Goal: Transaction & Acquisition: Purchase product/service

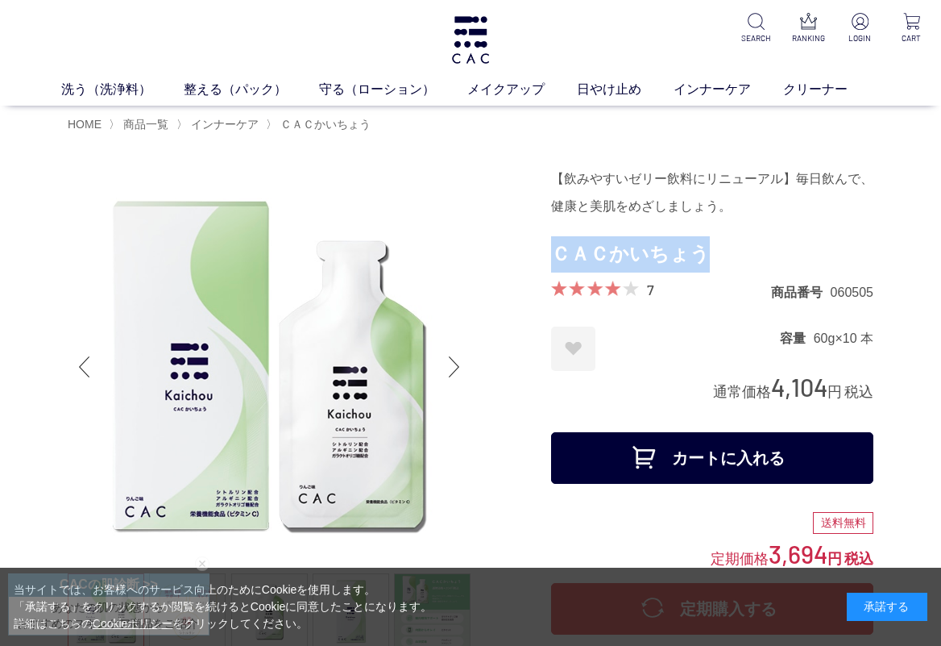
drag, startPoint x: 551, startPoint y: 251, endPoint x: 754, endPoint y: 266, distance: 202.9
click at [754, 266] on h1 "ＣＡＣかいちょう" at bounding box center [712, 254] width 322 height 36
copy h1 "ＣＡＣかいちょう"
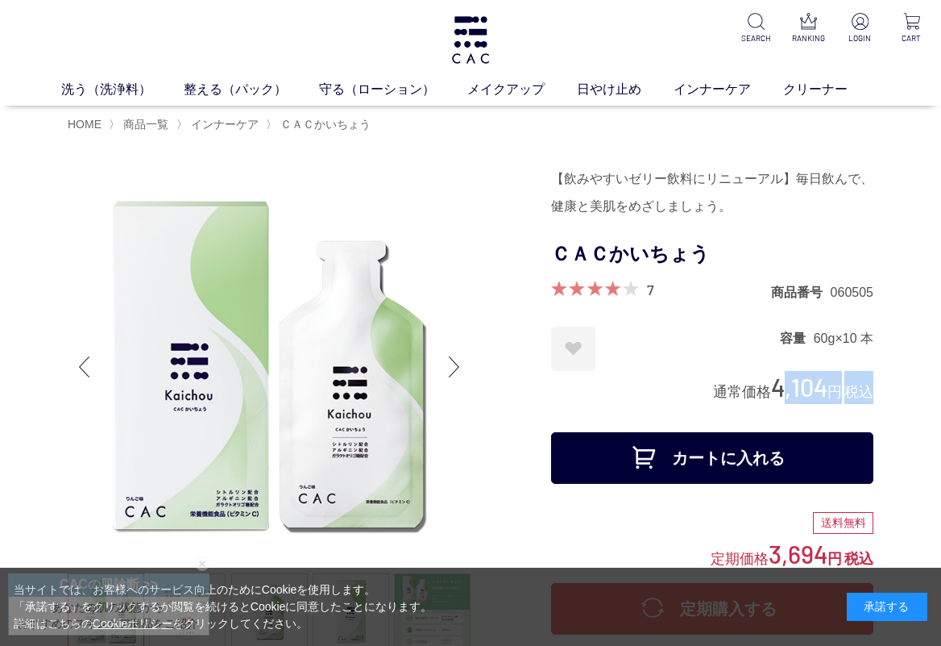
drag, startPoint x: 775, startPoint y: 395, endPoint x: 873, endPoint y: 395, distance: 98.3
click at [873, 395] on div "通常価格 4,104 円 税込" at bounding box center [793, 387] width 160 height 33
copy div "4,104 円 税込"
drag, startPoint x: 805, startPoint y: 341, endPoint x: 906, endPoint y: 341, distance: 100.8
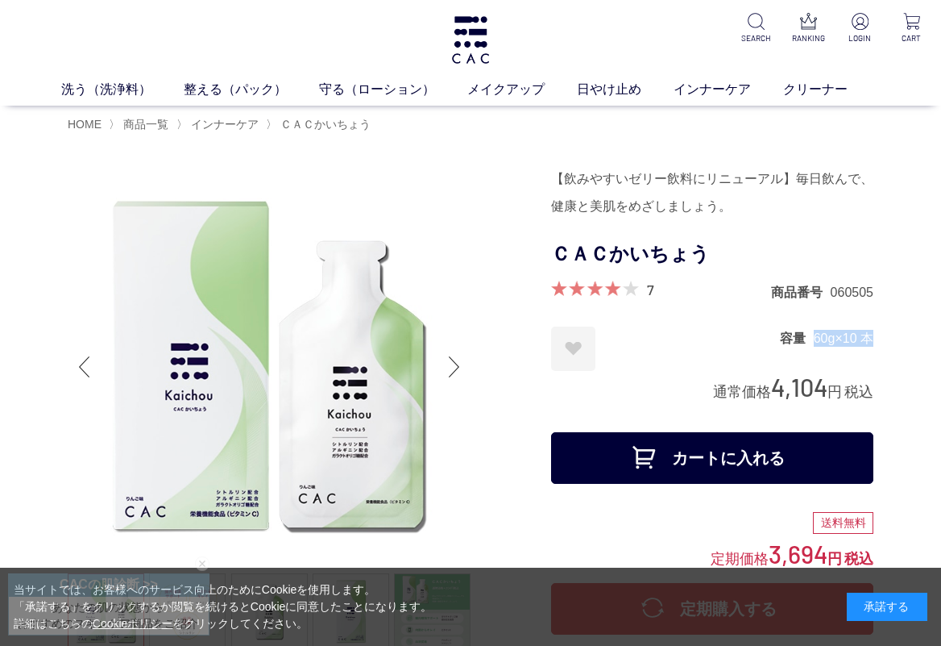
copy dd "60g×10 本"
click at [677, 96] on link "インナーケア" at bounding box center [729, 89] width 110 height 19
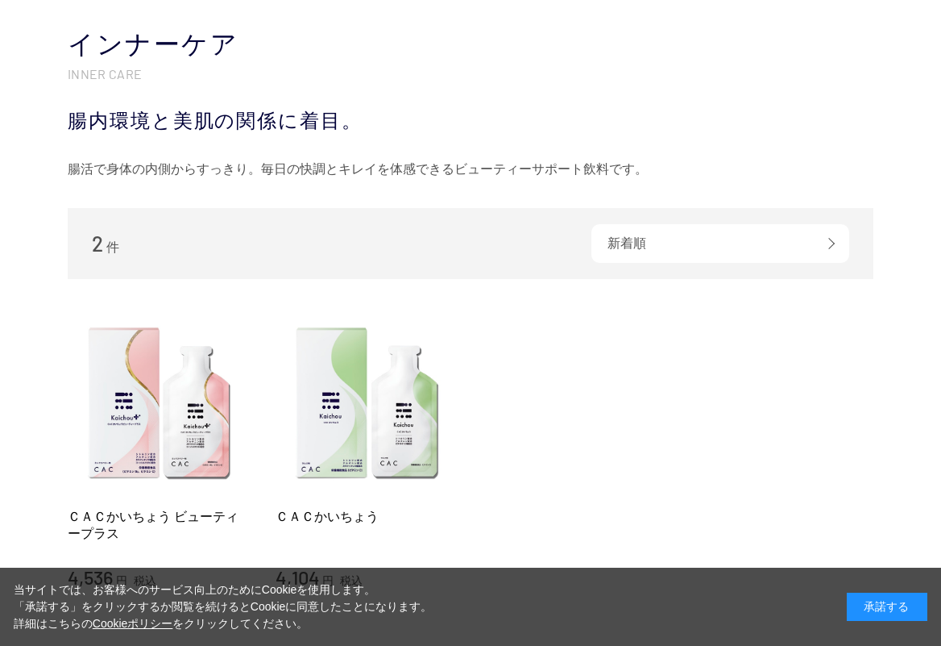
scroll to position [189, 0]
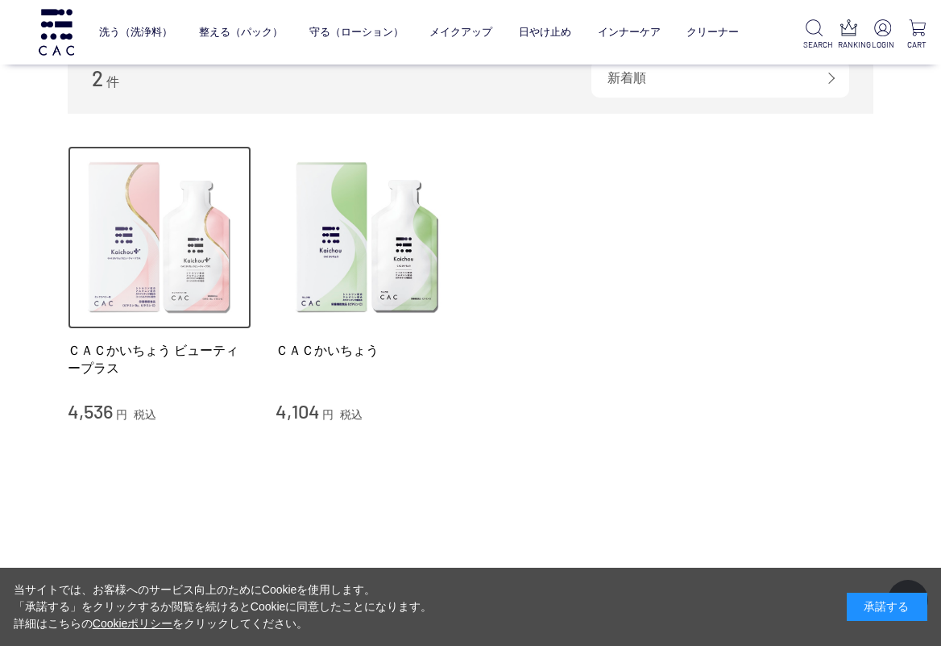
click at [174, 282] on img at bounding box center [160, 238] width 184 height 184
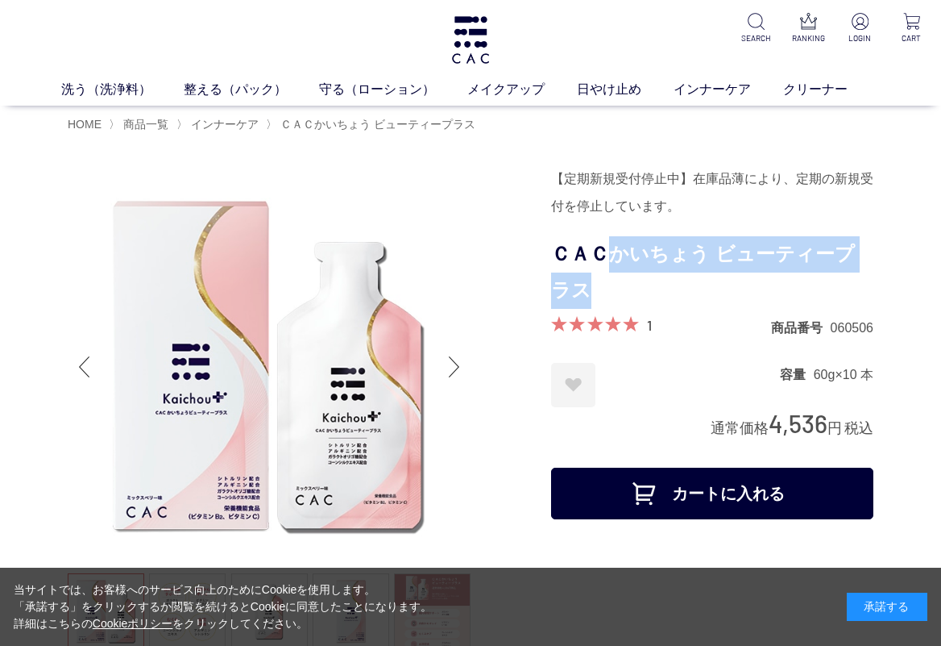
drag, startPoint x: 615, startPoint y: 255, endPoint x: 624, endPoint y: 279, distance: 25.8
click at [624, 279] on h1 "ＣＡＣかいちょう ビューティープラス" at bounding box center [712, 272] width 322 height 73
copy h1 "かいちょう ビューティープラス"
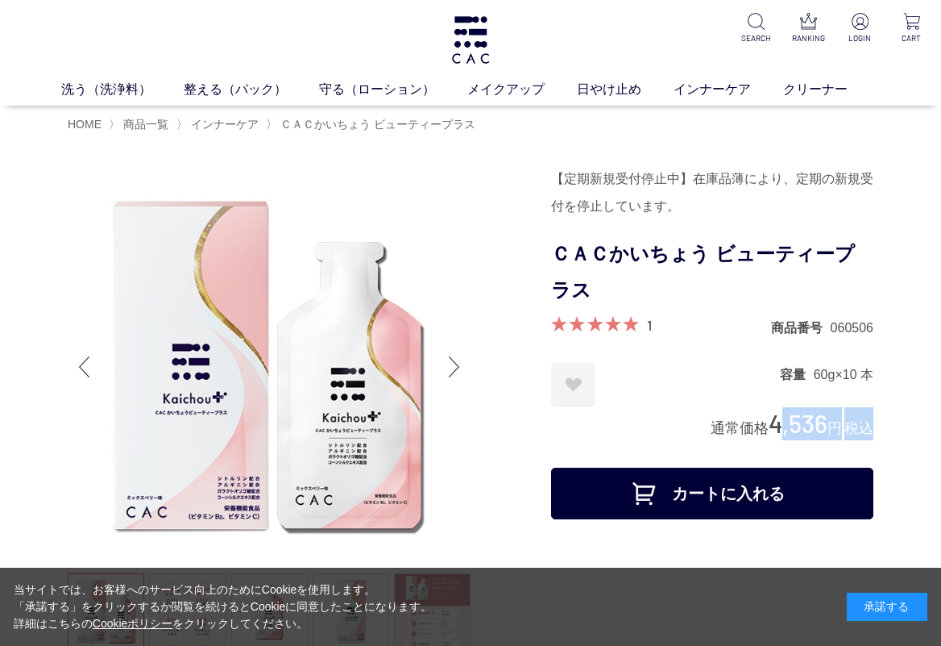
drag, startPoint x: 771, startPoint y: 426, endPoint x: 882, endPoint y: 424, distance: 110.4
copy div "4,536 円 税込"
